Goal: Information Seeking & Learning: Learn about a topic

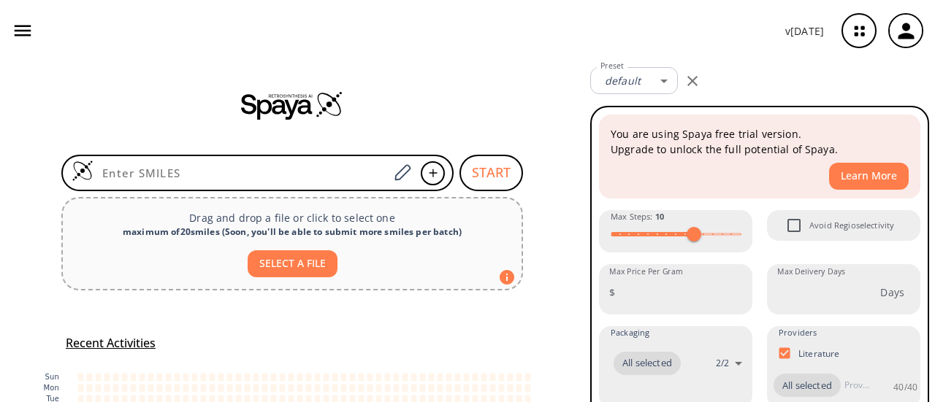
type input "O=C(N1[C@@H](CCC1=O)C(O)=O)[C@H]2NCCC2"
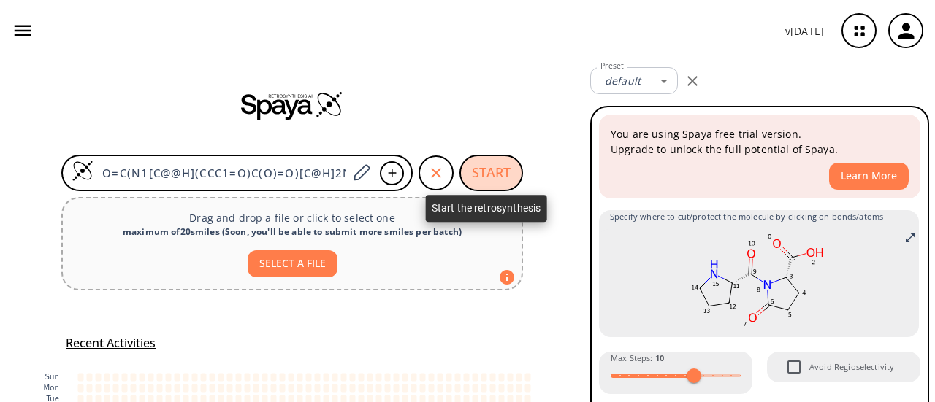
click at [491, 169] on button "START" at bounding box center [491, 173] width 64 height 37
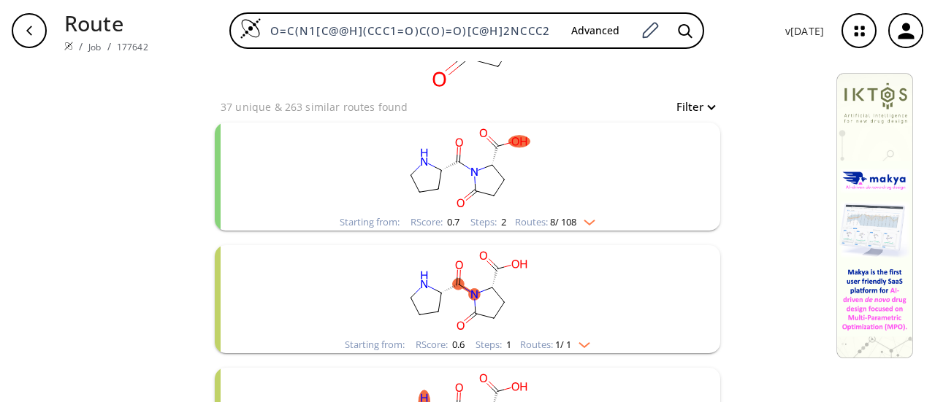
scroll to position [73, 0]
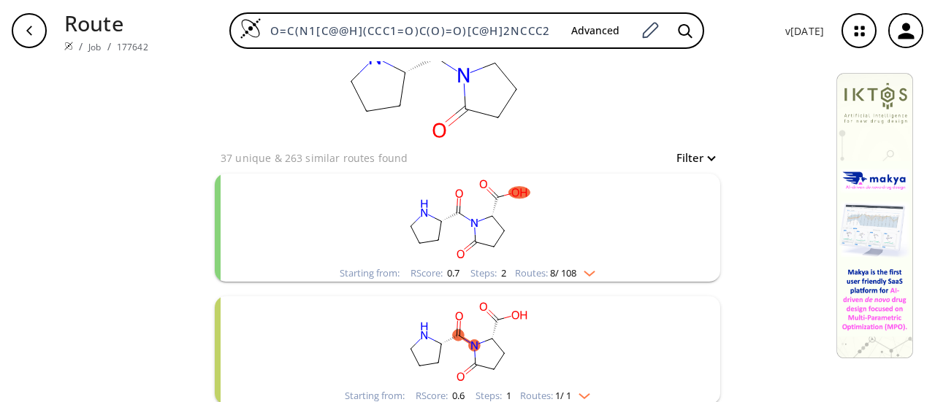
click at [500, 239] on rect "clusters" at bounding box center [468, 219] width 380 height 91
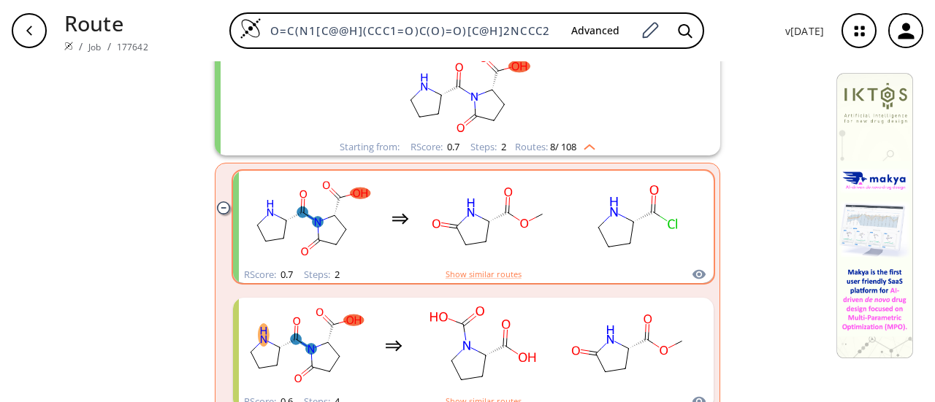
scroll to position [222, 0]
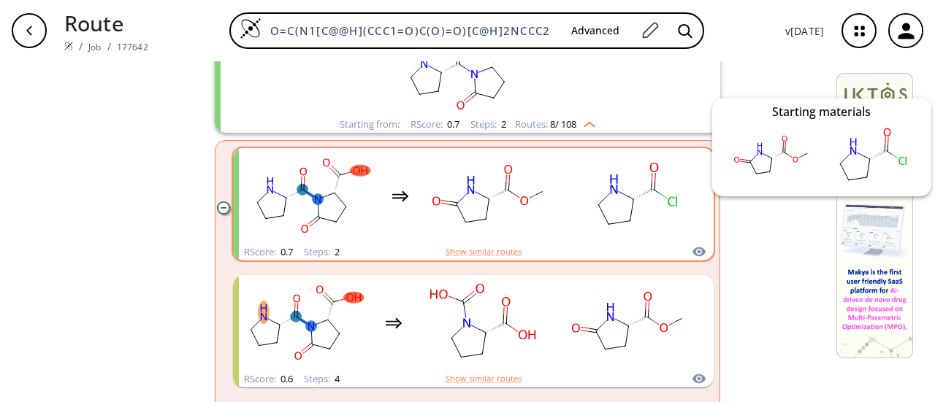
click at [693, 252] on icon "clusters" at bounding box center [698, 252] width 13 height 9
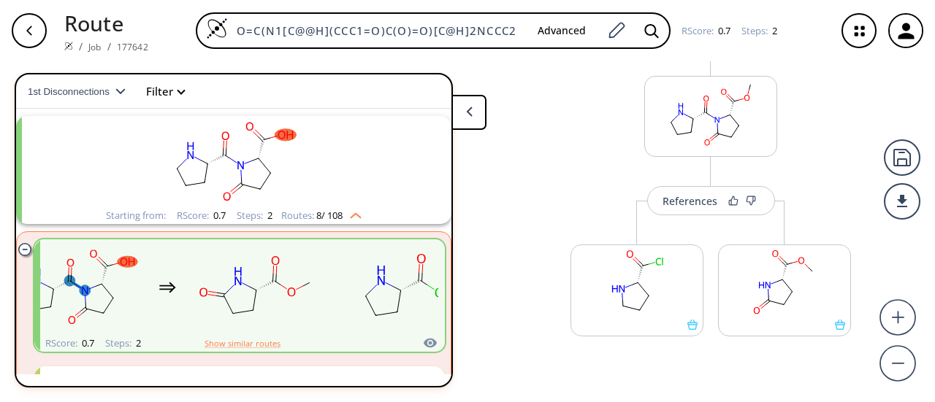
scroll to position [219, 0]
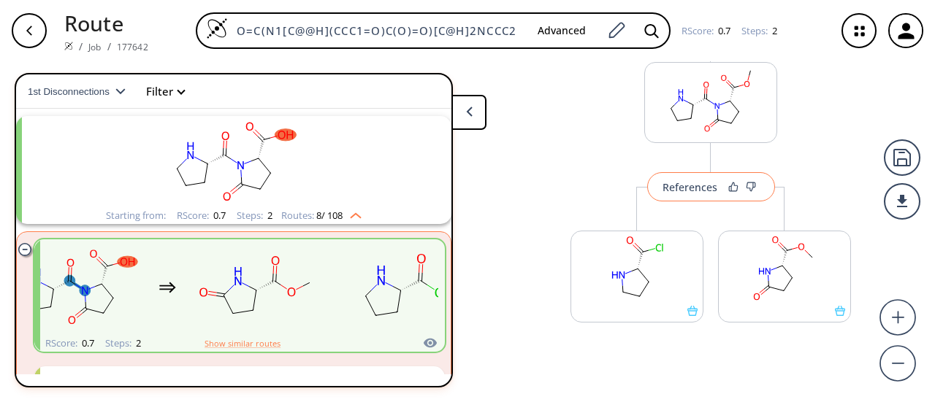
click at [711, 180] on button "References" at bounding box center [711, 186] width 128 height 29
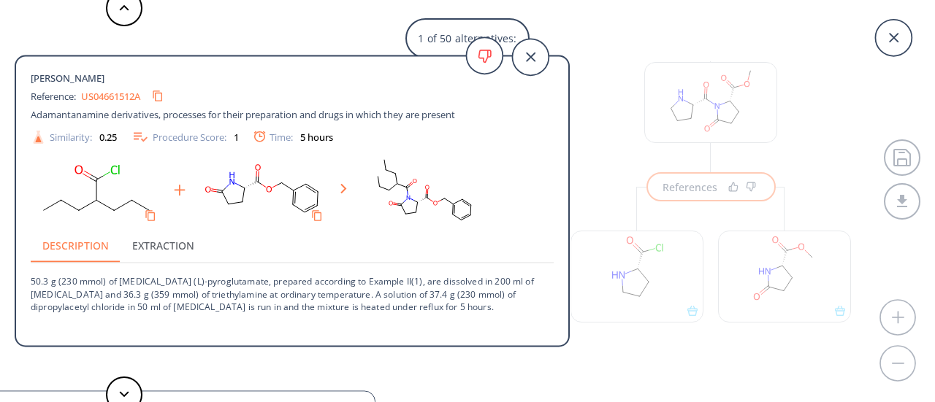
click at [172, 245] on button "Extraction" at bounding box center [163, 245] width 85 height 35
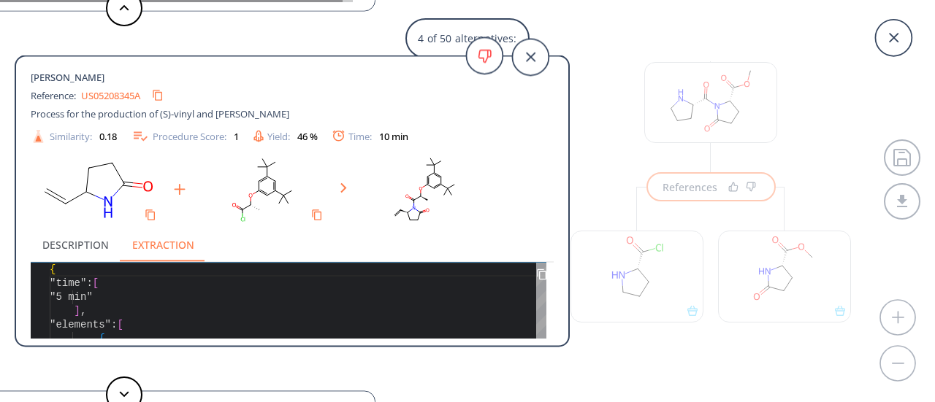
scroll to position [0, 0]
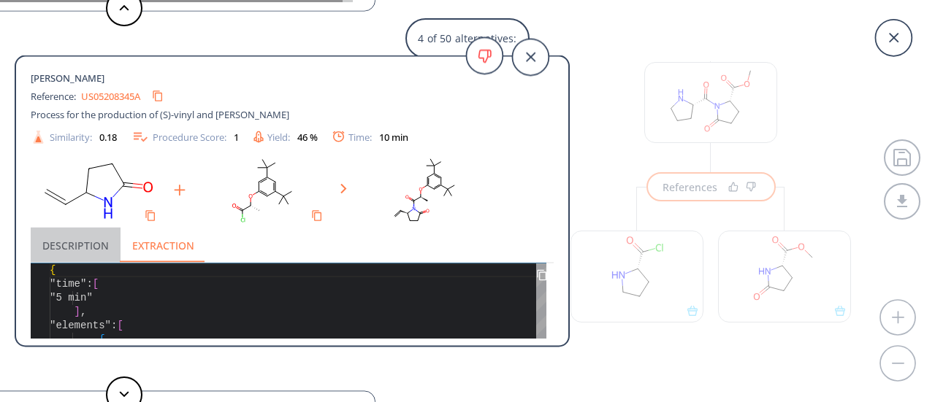
click at [85, 248] on button "Description" at bounding box center [76, 245] width 90 height 35
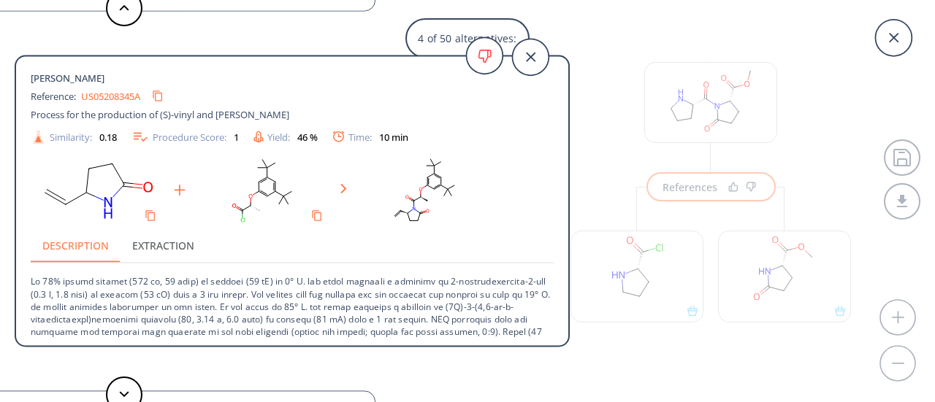
scroll to position [1, 0]
click at [162, 94] on icon "Copy to clipboard" at bounding box center [158, 96] width 14 height 14
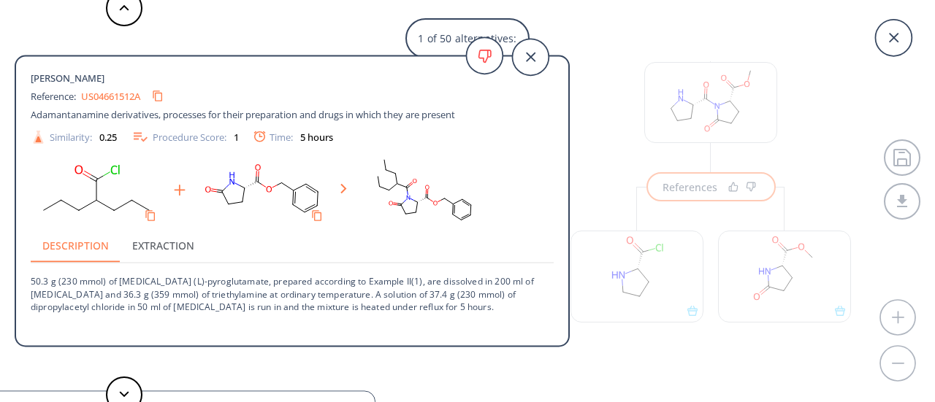
click at [140, 99] on link "US04661512A" at bounding box center [110, 95] width 59 height 9
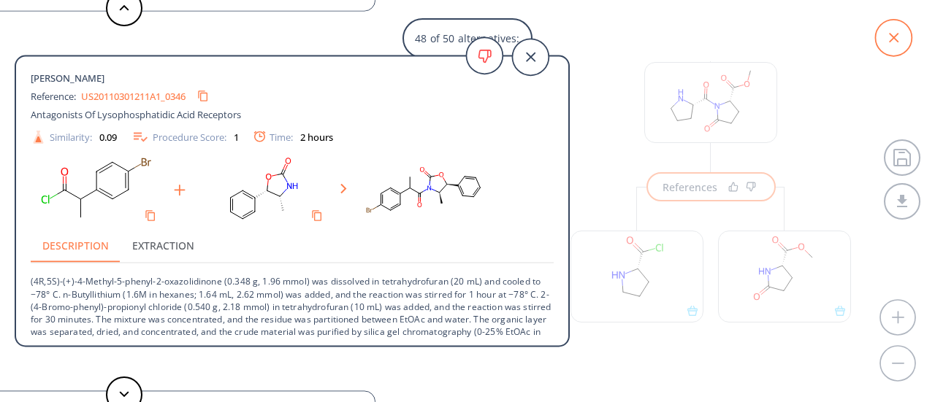
click at [893, 39] on icon at bounding box center [893, 37] width 9 height 9
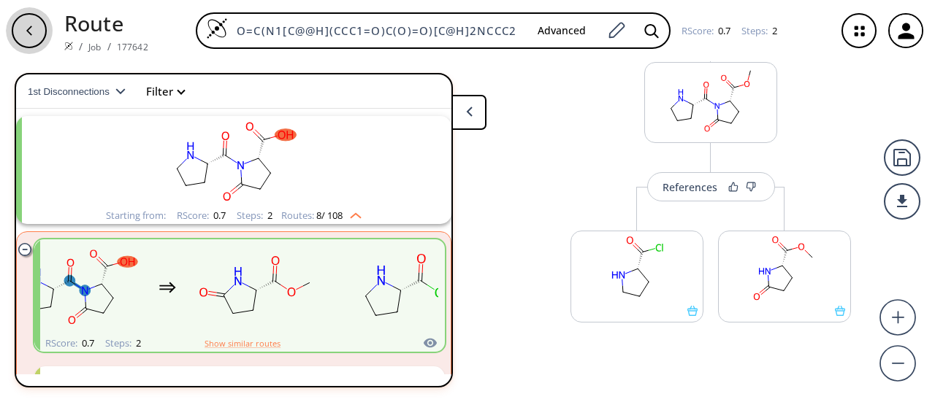
click at [27, 35] on icon "button" at bounding box center [29, 31] width 12 height 12
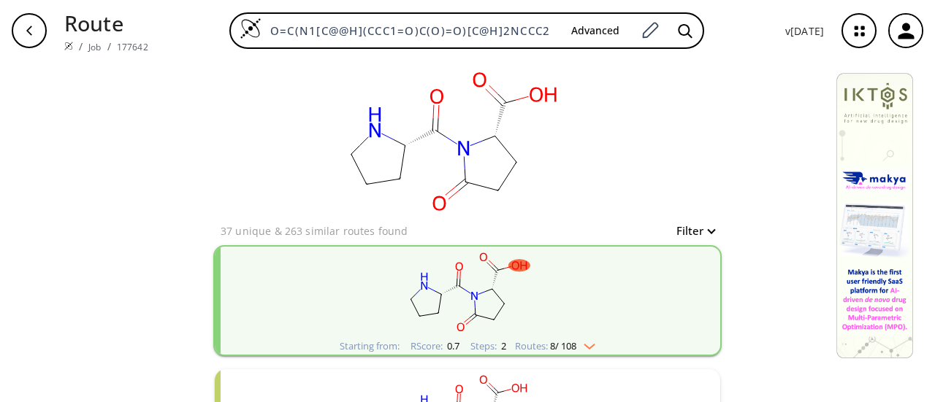
click at [19, 27] on div "button" at bounding box center [29, 30] width 35 height 35
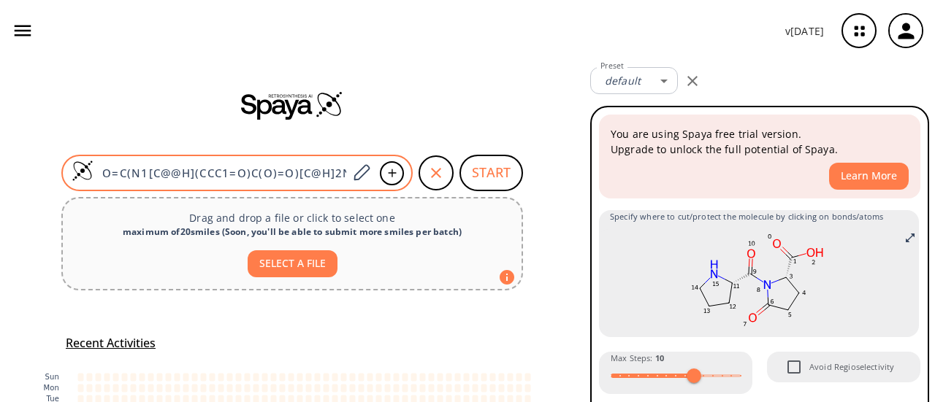
click at [337, 174] on input "O=C(N1[C@@H](CCC1=O)C(O)=O)[C@H]2NCCC2" at bounding box center [220, 173] width 254 height 15
click at [337, 173] on input "O=C(N1[C@@H](CCC1=O)C(O)=O)[C@H]2NCCC2" at bounding box center [220, 173] width 254 height 15
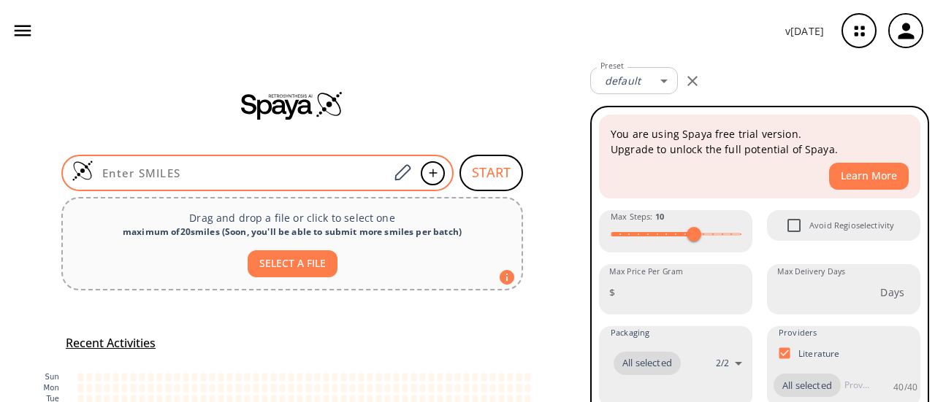
paste input "O=C(O)[C@H](CC1=C(C(C)(C)C)NC2=CC=CC=C12)N"
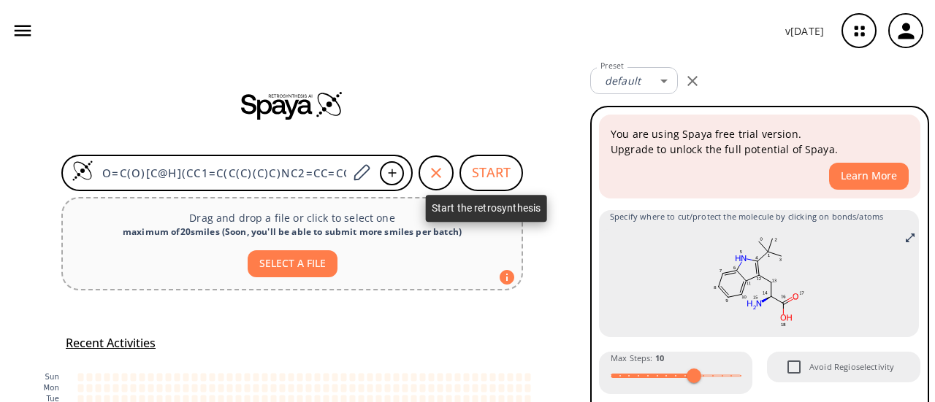
type input "O=C(O)[C@H](CC1=C(C(C)(C)C)NC2=CC=CC=C12)N"
click at [478, 167] on button "START" at bounding box center [491, 173] width 64 height 37
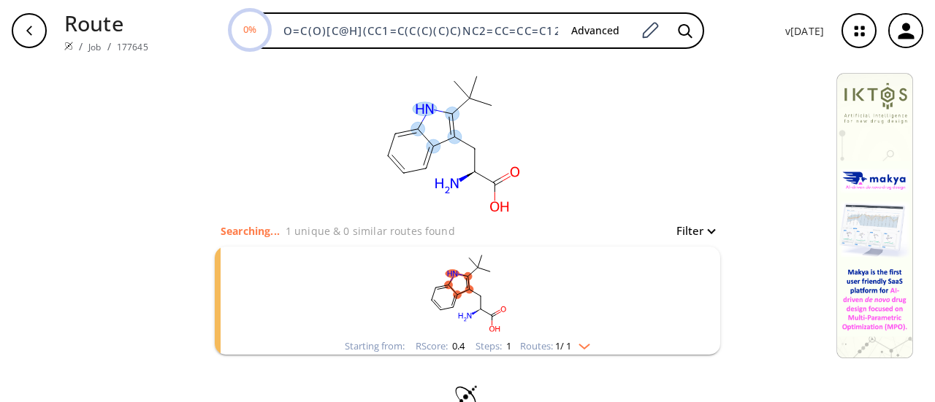
scroll to position [32, 0]
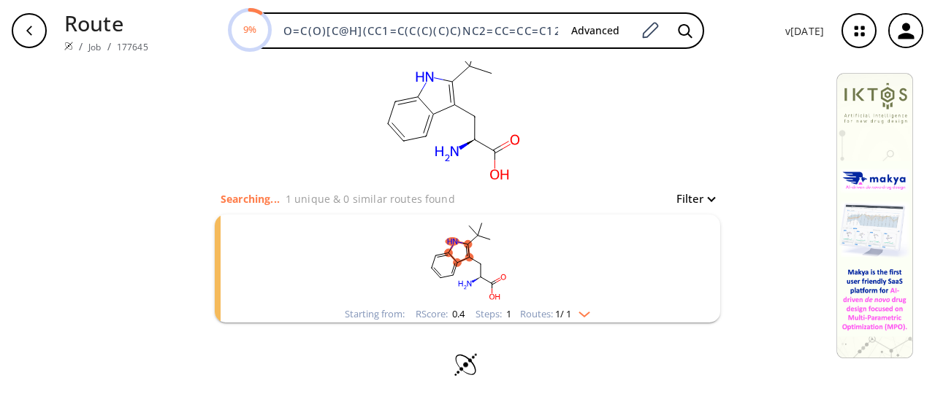
click at [582, 308] on img "clusters" at bounding box center [580, 312] width 19 height 12
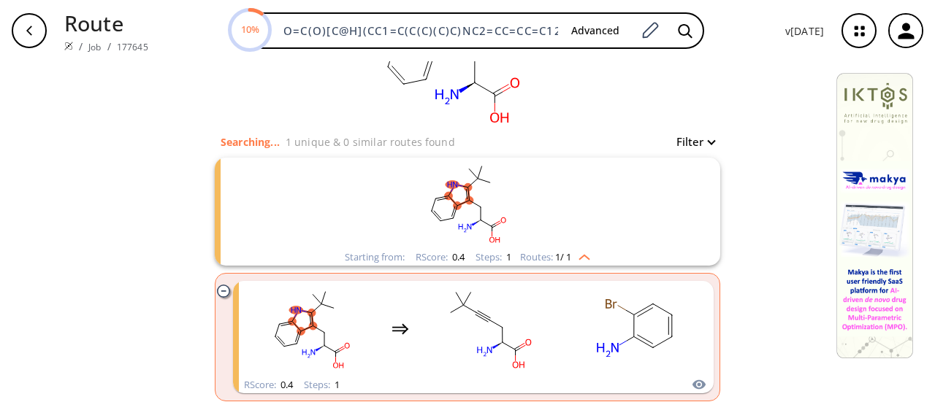
scroll to position [168, 0]
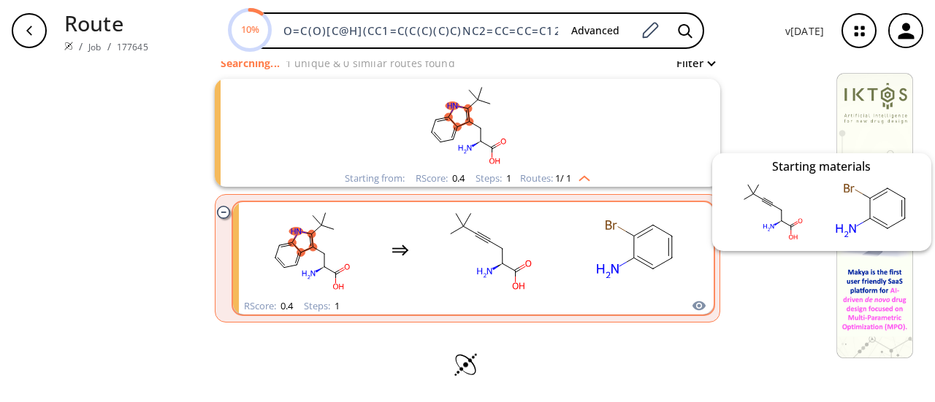
click at [692, 305] on icon "clusters" at bounding box center [698, 306] width 13 height 9
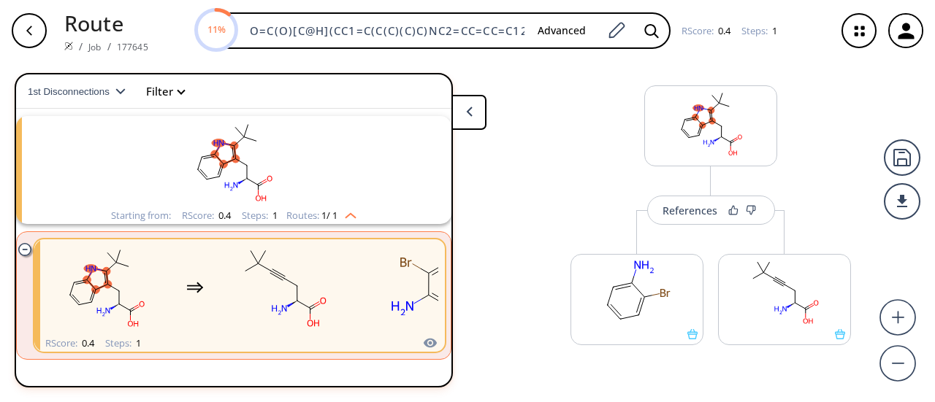
scroll to position [39, 0]
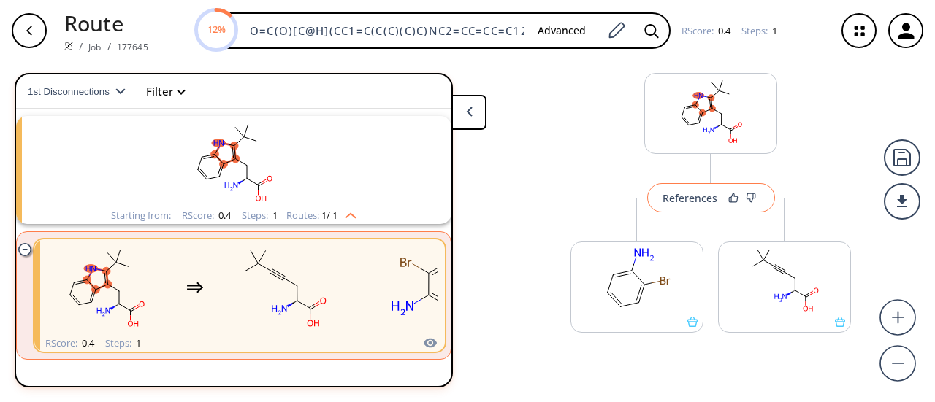
click at [703, 203] on div "References" at bounding box center [690, 198] width 55 height 9
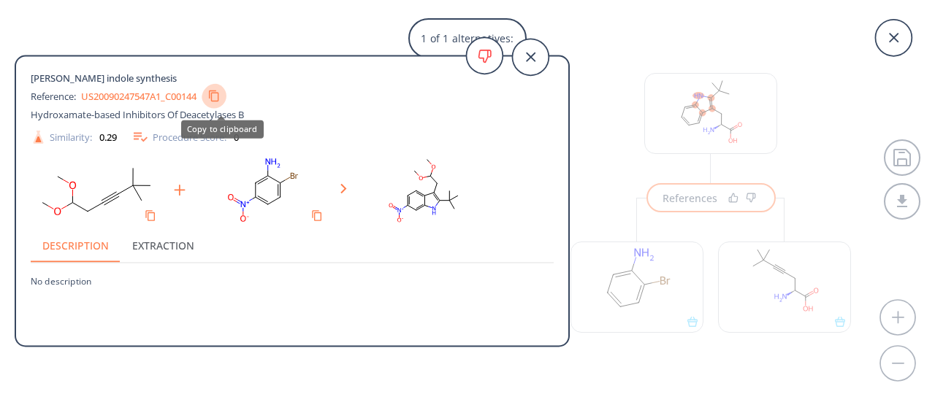
click at [220, 96] on icon "Copy to clipboard" at bounding box center [214, 96] width 12 height 12
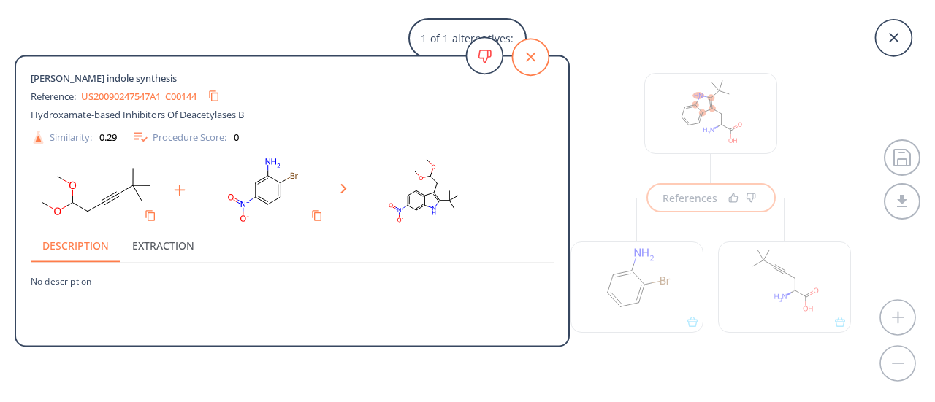
click at [527, 54] on icon at bounding box center [531, 57] width 46 height 46
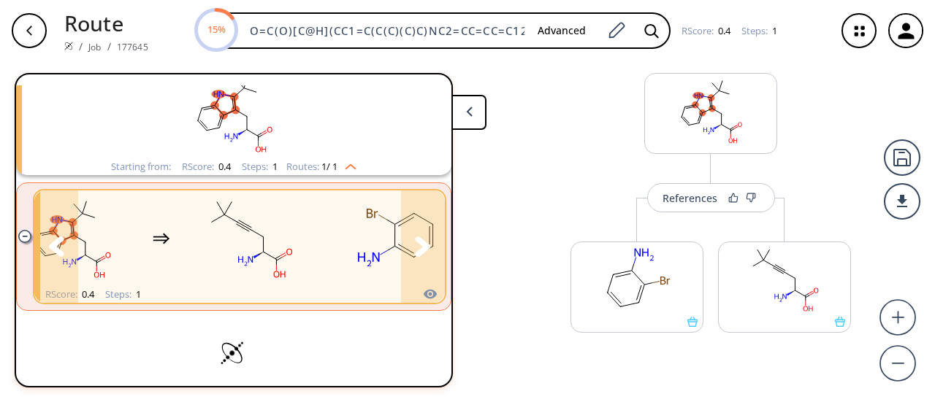
scroll to position [98, 0]
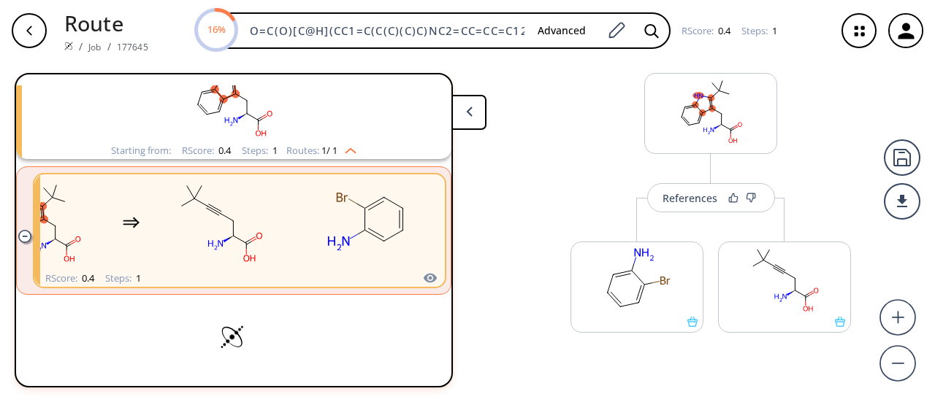
click at [26, 30] on icon "button" at bounding box center [29, 30] width 6 height 9
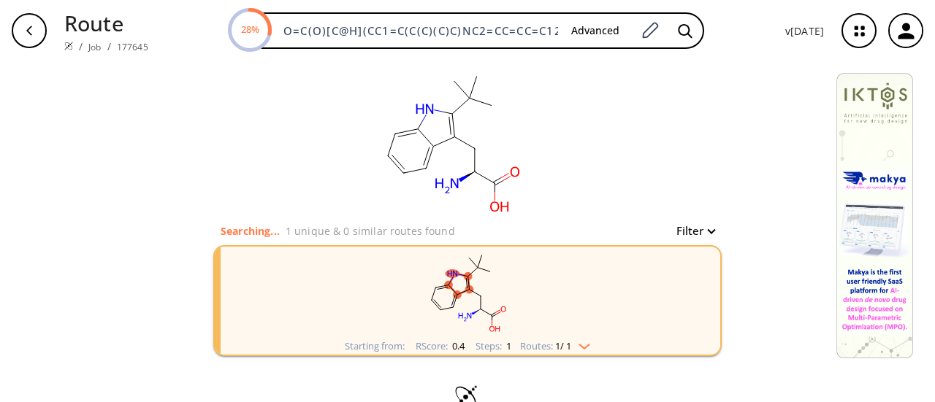
click at [465, 289] on ellipse "clusters" at bounding box center [469, 290] width 8 height 8
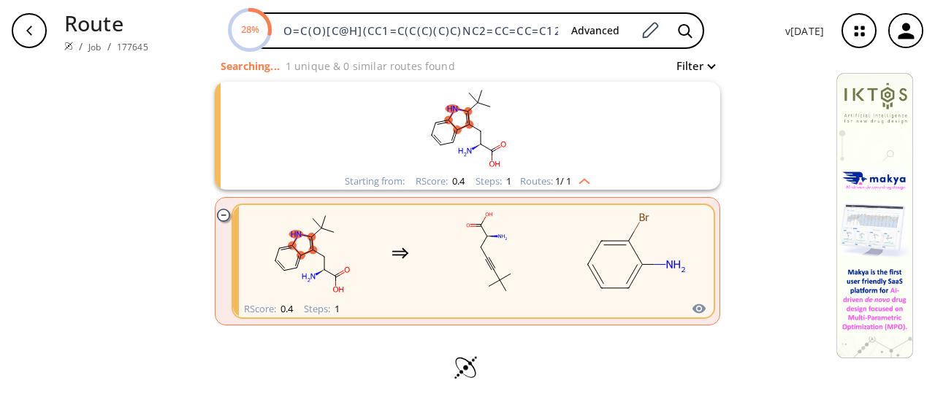
scroll to position [168, 0]
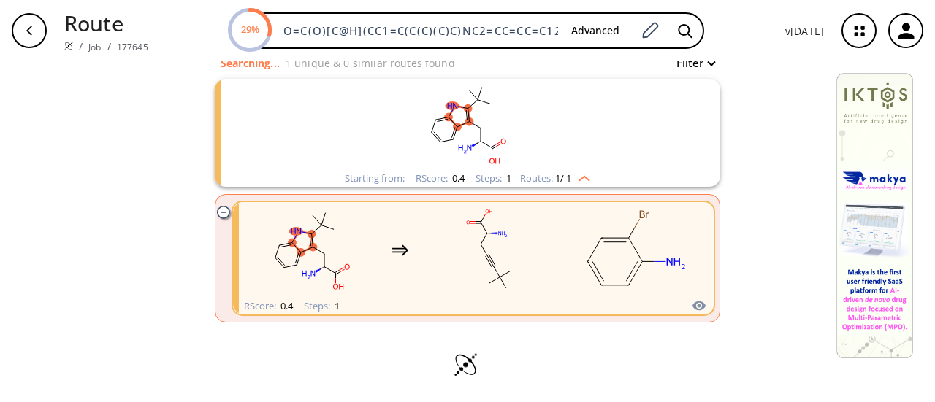
click at [394, 246] on icon "clusters" at bounding box center [401, 251] width 18 height 18
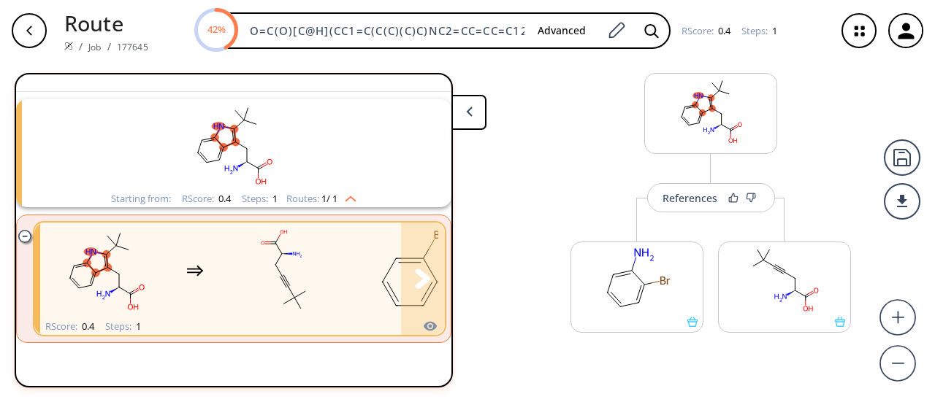
scroll to position [98, 0]
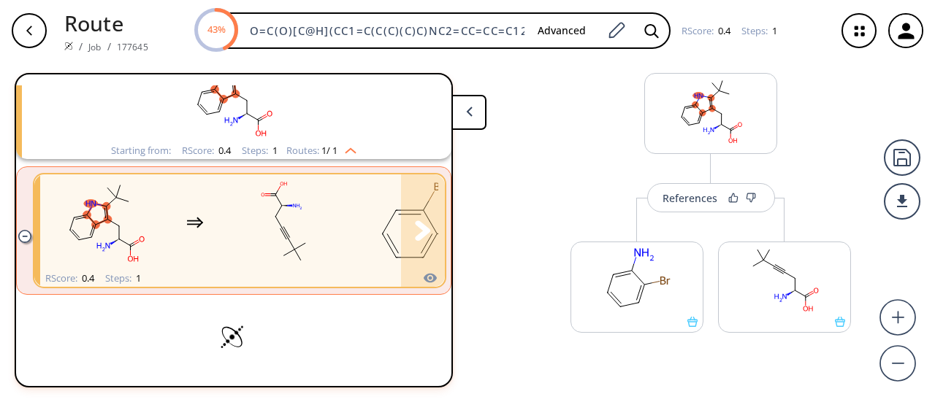
click at [259, 227] on rect "clusters" at bounding box center [283, 222] width 131 height 91
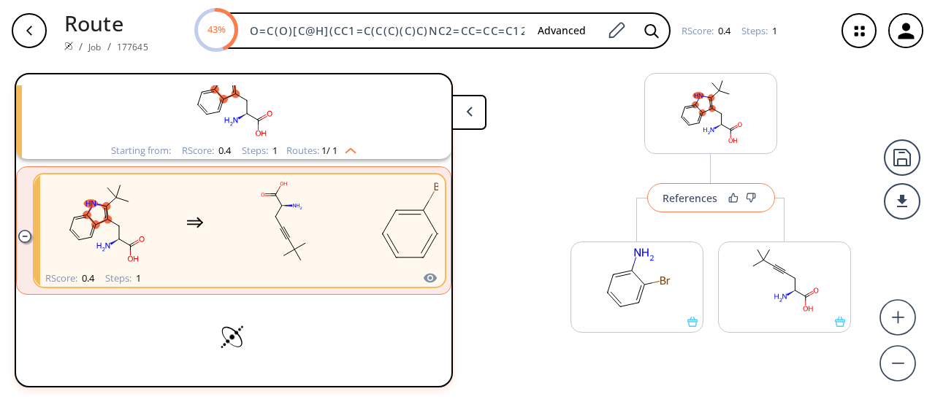
click at [719, 208] on button "References" at bounding box center [711, 197] width 128 height 29
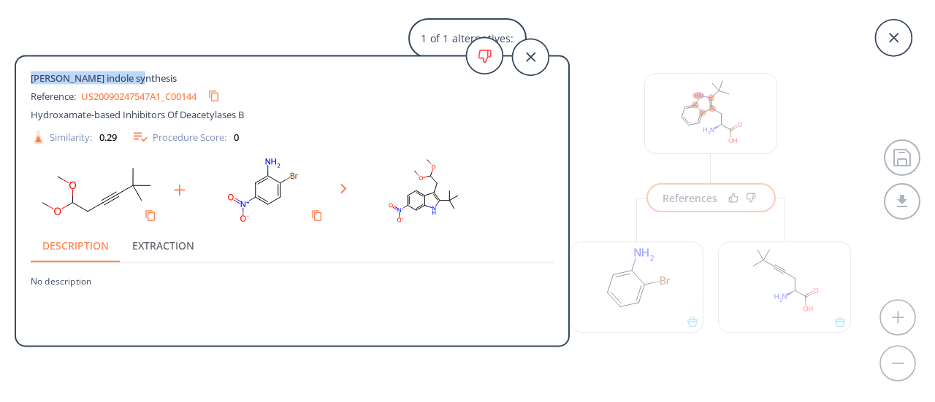
drag, startPoint x: 31, startPoint y: 79, endPoint x: 142, endPoint y: 75, distance: 111.8
click at [142, 75] on div "[PERSON_NAME] indole synthesis" at bounding box center [266, 78] width 470 height 13
copy span "[PERSON_NAME] indole synthesis"
